Goal: Navigation & Orientation: Find specific page/section

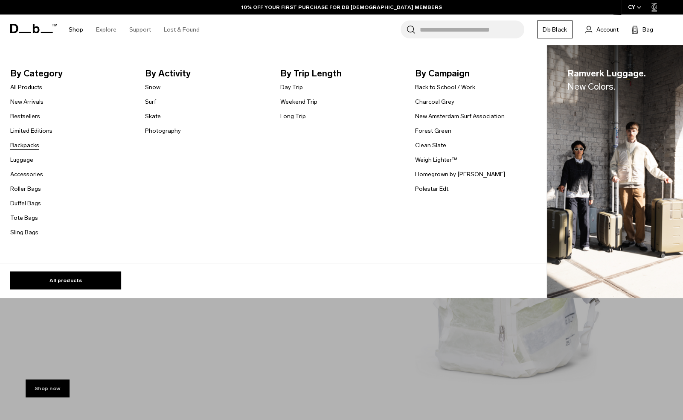
click at [29, 147] on link "Backpacks" at bounding box center [24, 145] width 29 height 9
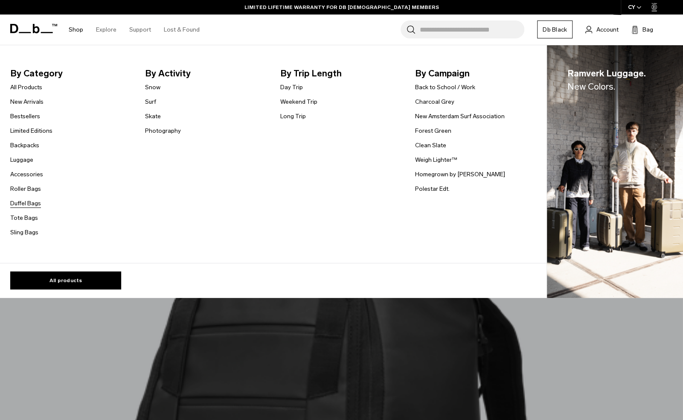
click at [25, 201] on link "Duffel Bags" at bounding box center [25, 203] width 31 height 9
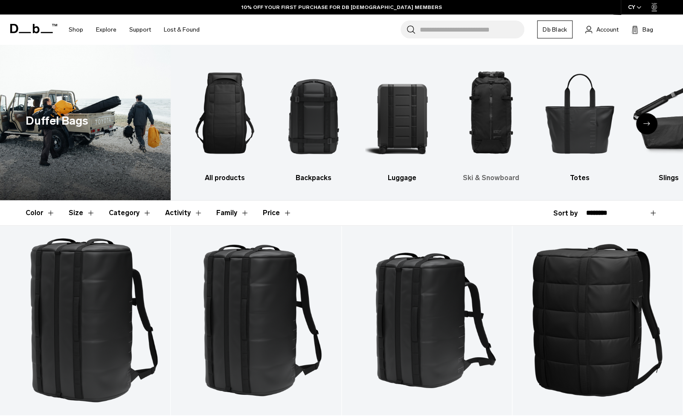
click at [499, 103] on img "4 / 10" at bounding box center [491, 113] width 74 height 111
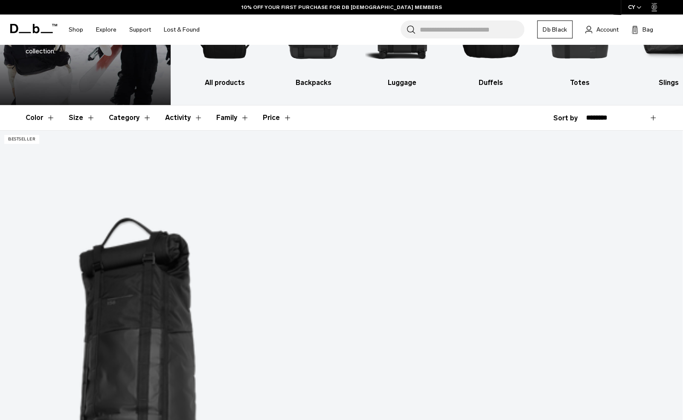
scroll to position [96, 0]
